Goal: Transaction & Acquisition: Purchase product/service

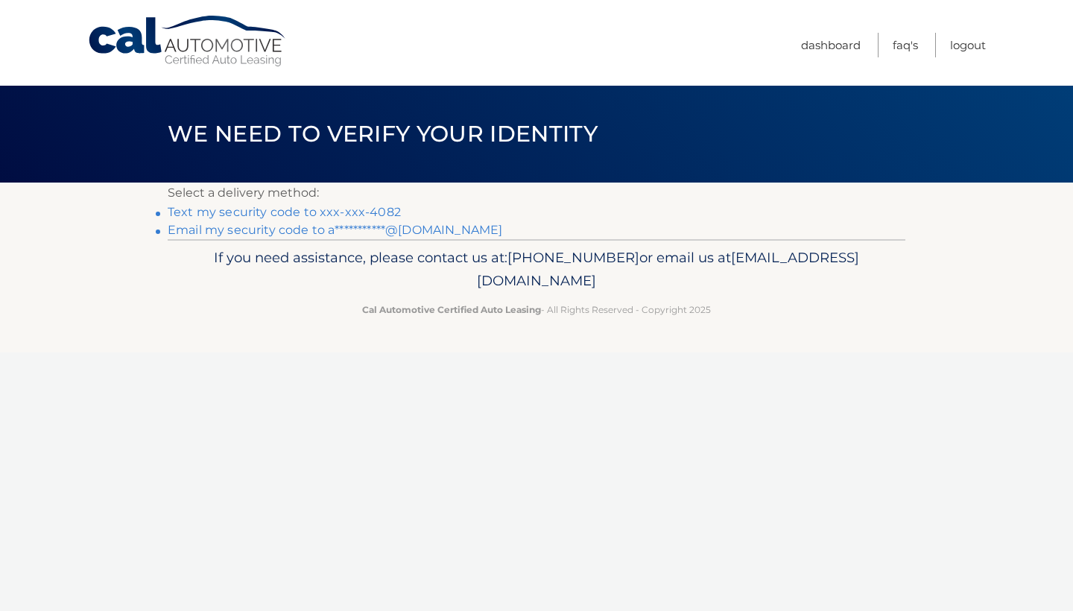
click at [375, 212] on link "Text my security code to xxx-xxx-4082" at bounding box center [284, 212] width 233 height 14
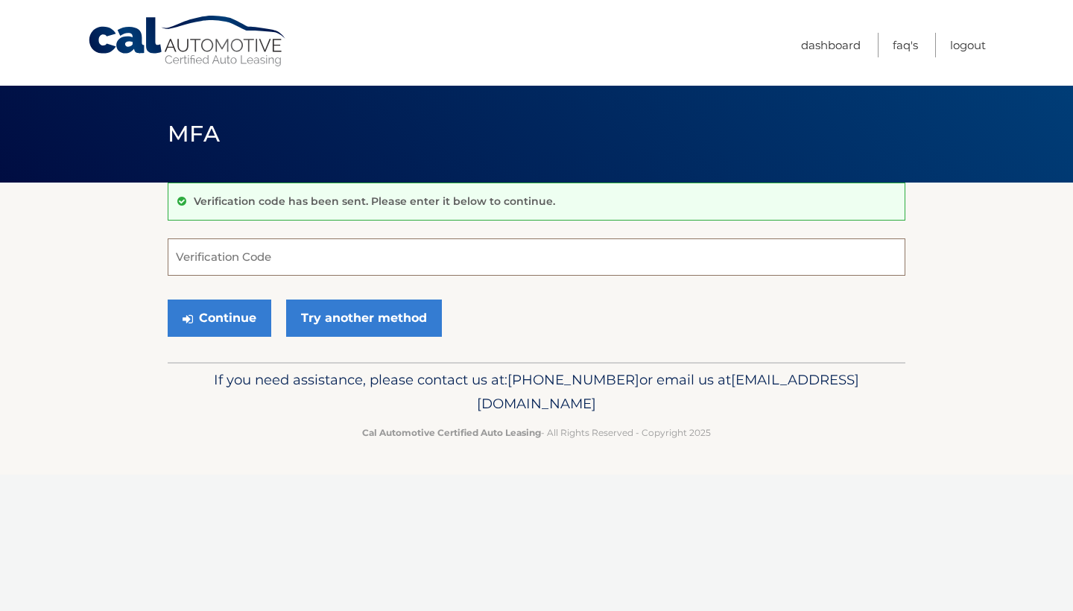
click at [278, 255] on input "Verification Code" at bounding box center [537, 256] width 738 height 37
type input "728401"
click at [254, 308] on button "Continue" at bounding box center [220, 317] width 104 height 37
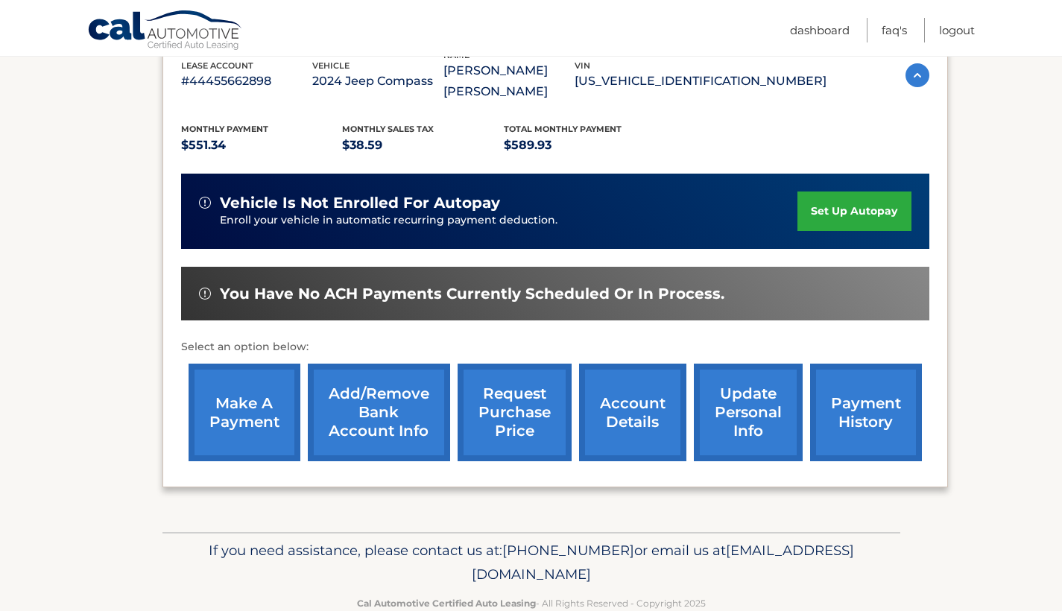
scroll to position [281, 0]
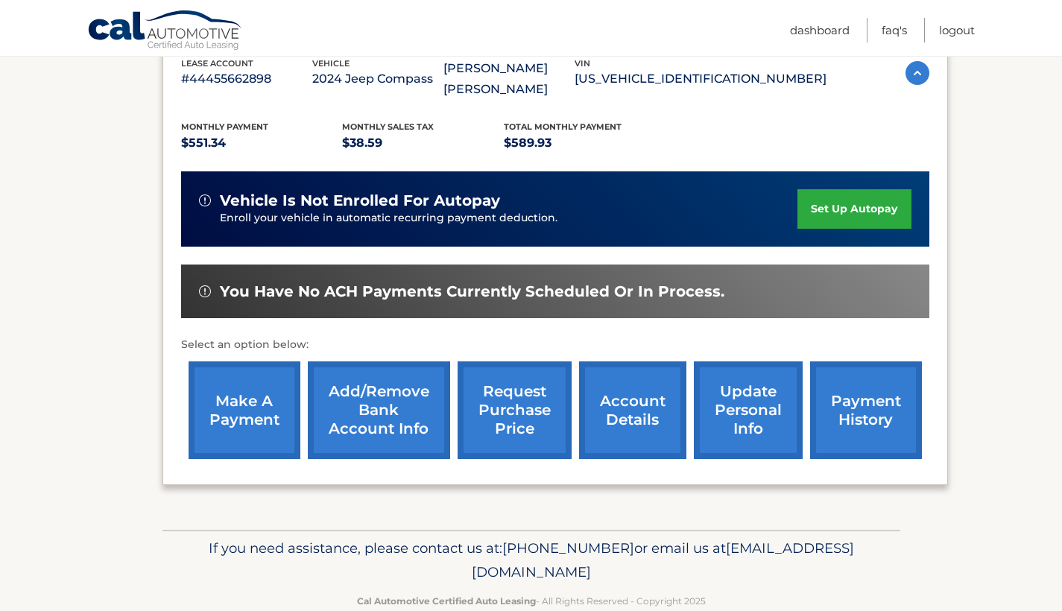
click at [251, 394] on link "make a payment" at bounding box center [244, 410] width 112 height 98
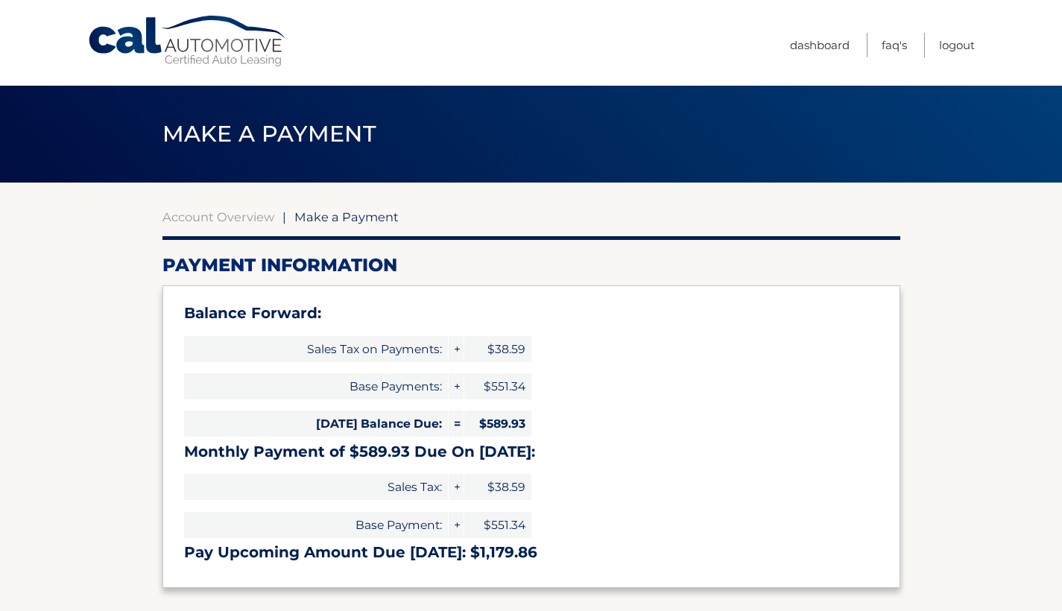
select select "ZjY2NzZmMWYtNDBjMi00M2ZmLWFkYjMtZmYyZDM0MmI5OTgw"
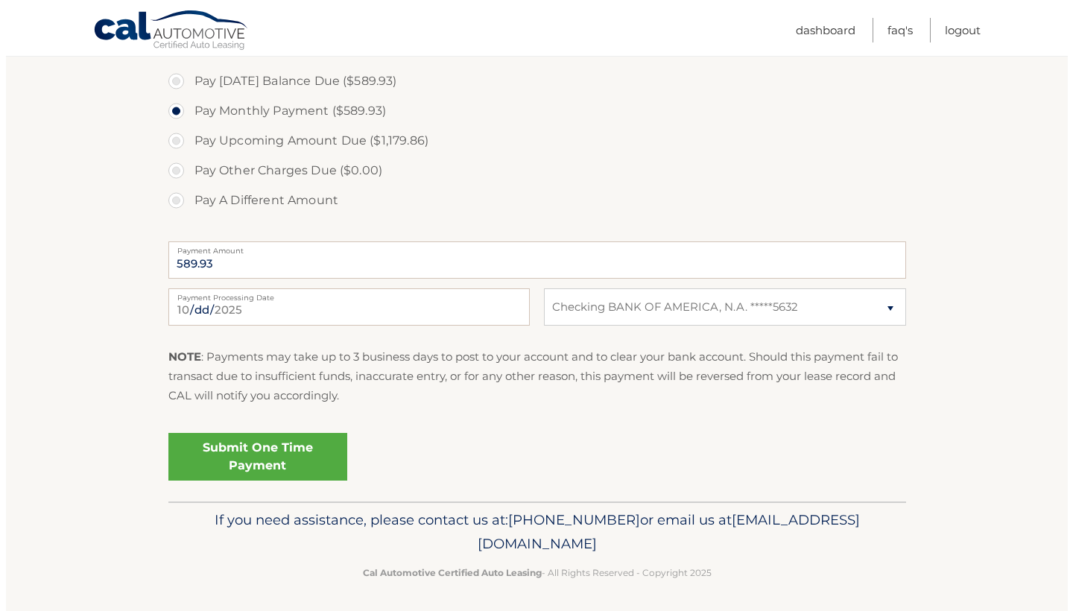
scroll to position [550, 0]
click at [267, 462] on link "Submit One Time Payment" at bounding box center [251, 458] width 179 height 48
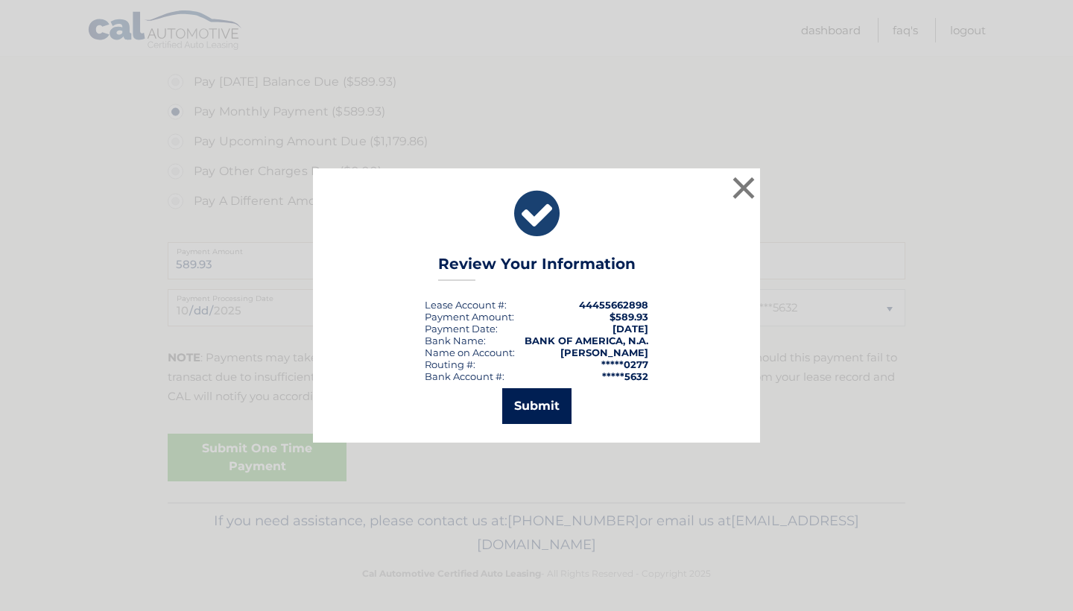
click at [556, 411] on button "Submit" at bounding box center [536, 406] width 69 height 36
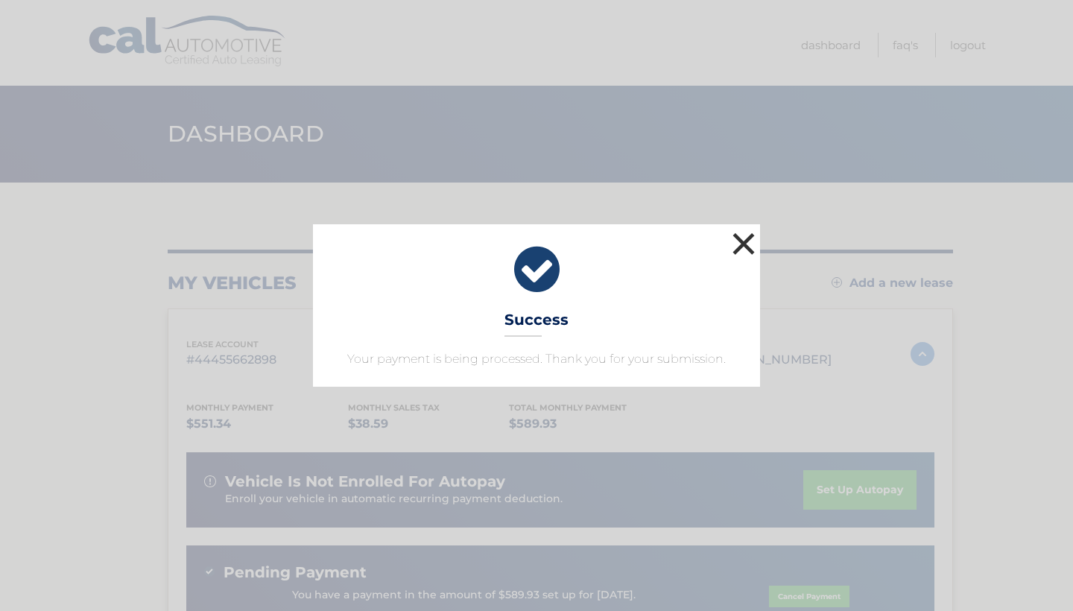
click at [749, 248] on button "×" at bounding box center [744, 244] width 30 height 30
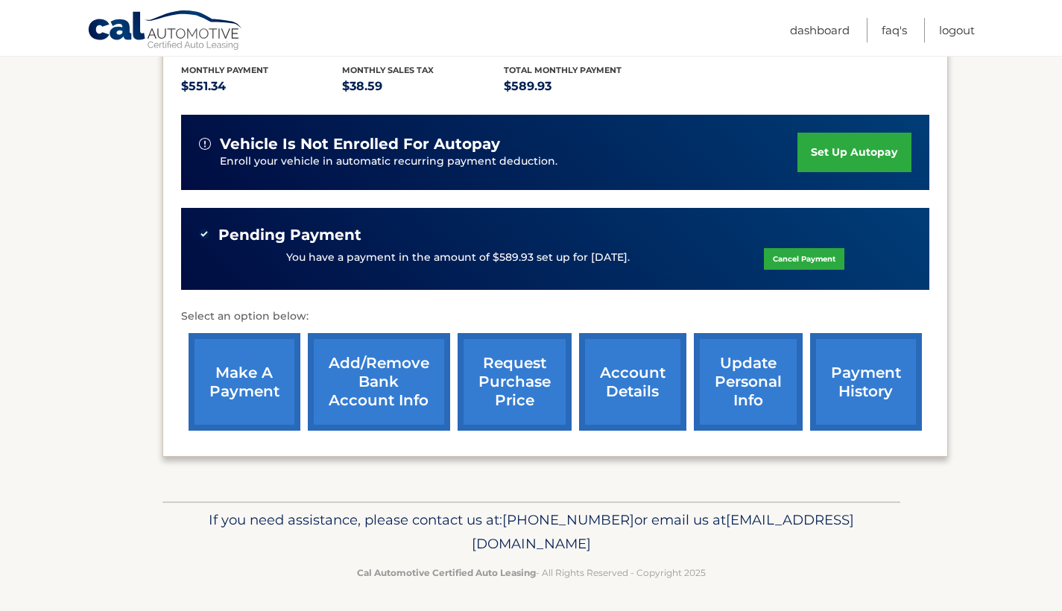
scroll to position [337, 0]
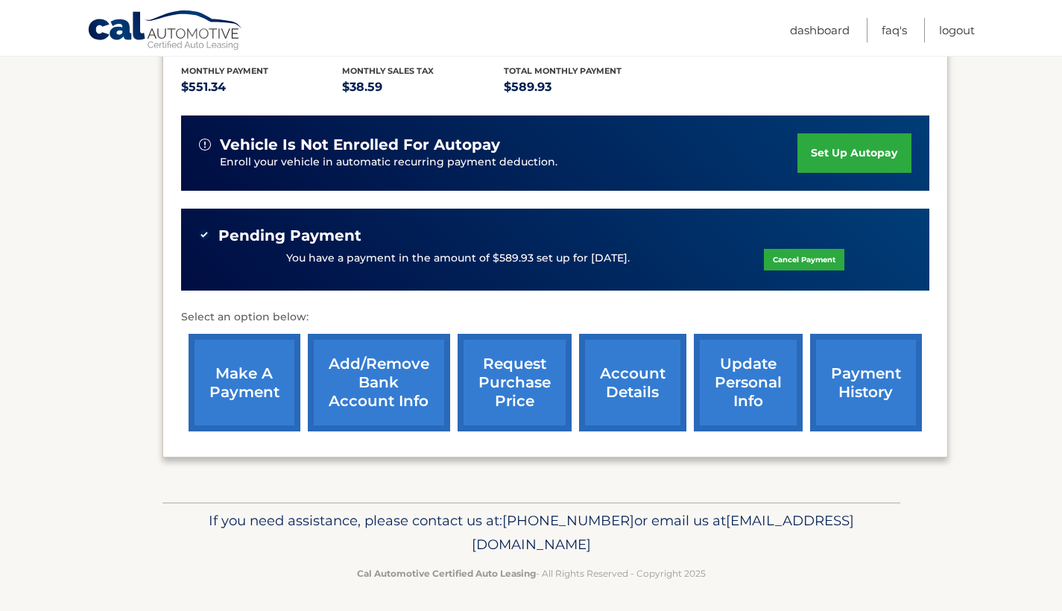
click at [868, 364] on link "payment history" at bounding box center [866, 383] width 112 height 98
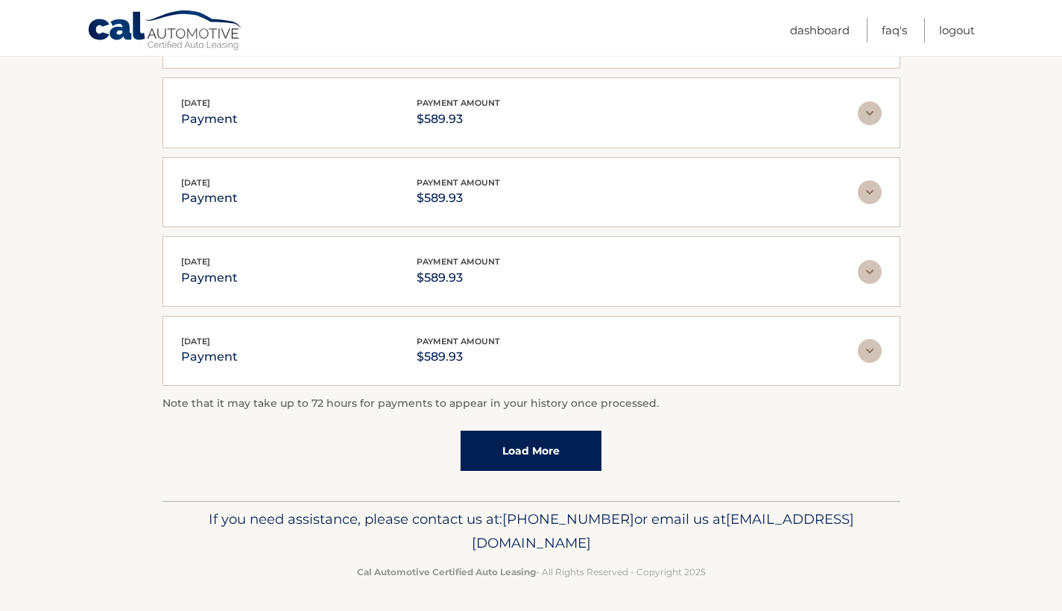
scroll to position [364, 0]
click at [959, 33] on link "Logout" at bounding box center [957, 30] width 36 height 25
